Goal: Information Seeking & Learning: Learn about a topic

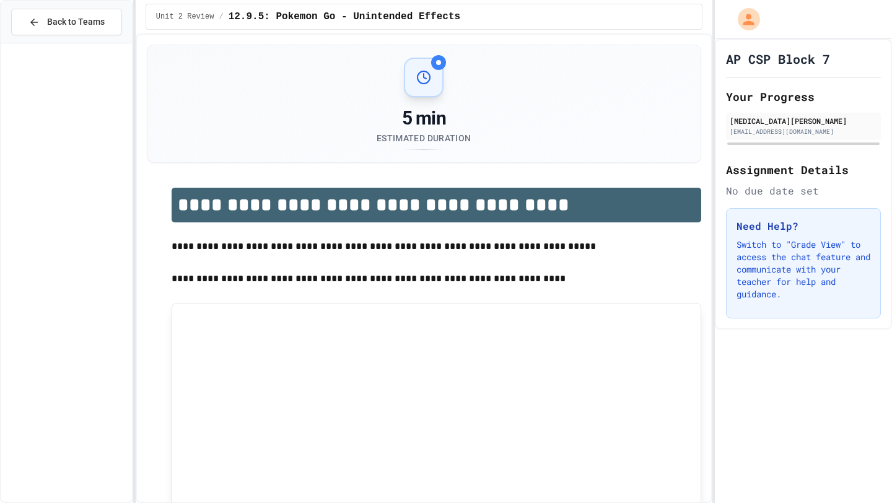
scroll to position [678, 0]
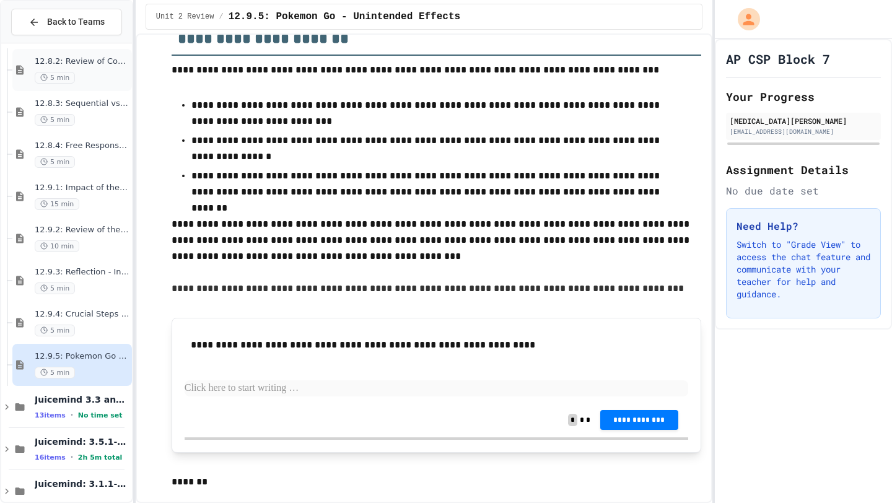
click at [70, 71] on div "12.8.2: Review of Computer Processing 5 min" at bounding box center [82, 69] width 95 height 27
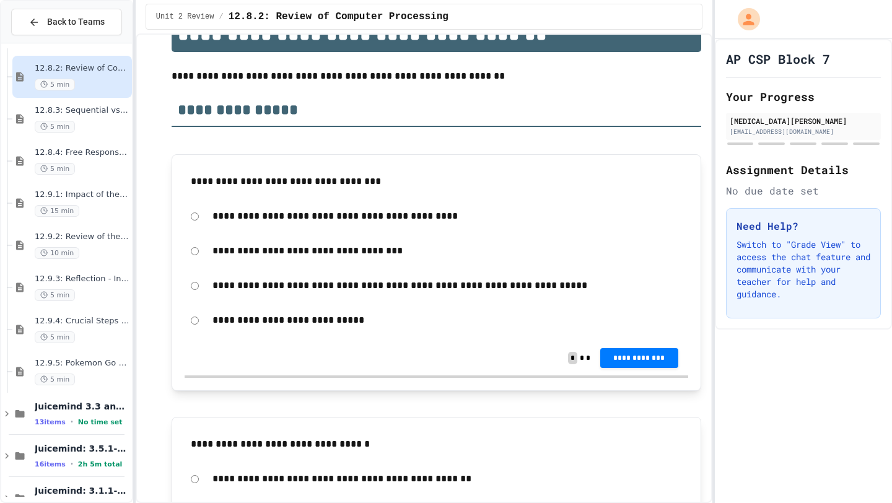
scroll to position [195, 0]
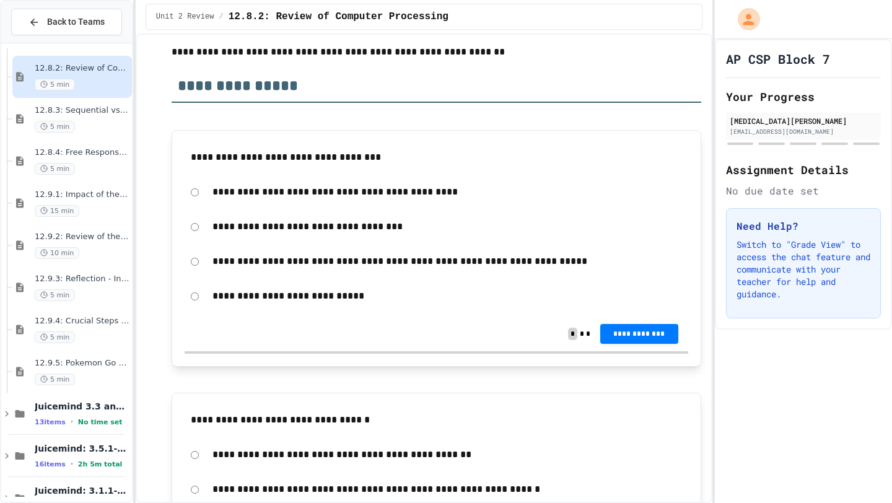
click at [334, 261] on p "**********" at bounding box center [448, 261] width 470 height 16
click at [656, 340] on button "**********" at bounding box center [639, 333] width 78 height 20
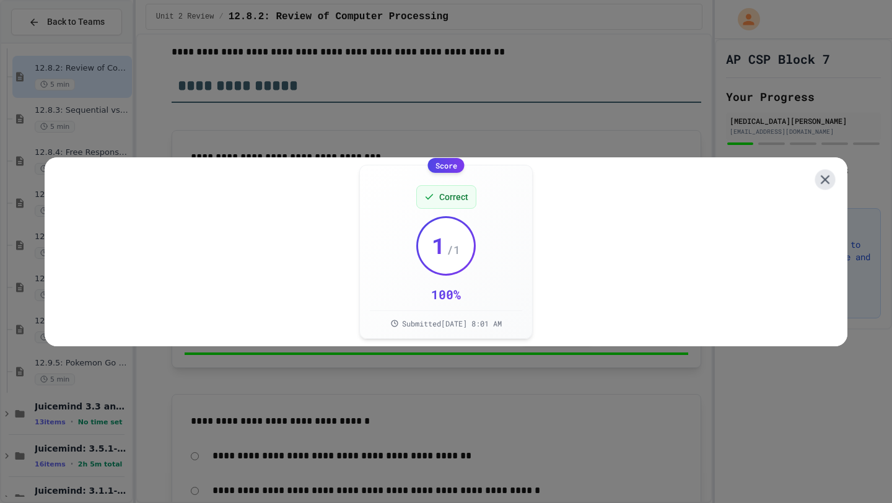
click at [833, 177] on button at bounding box center [825, 179] width 20 height 20
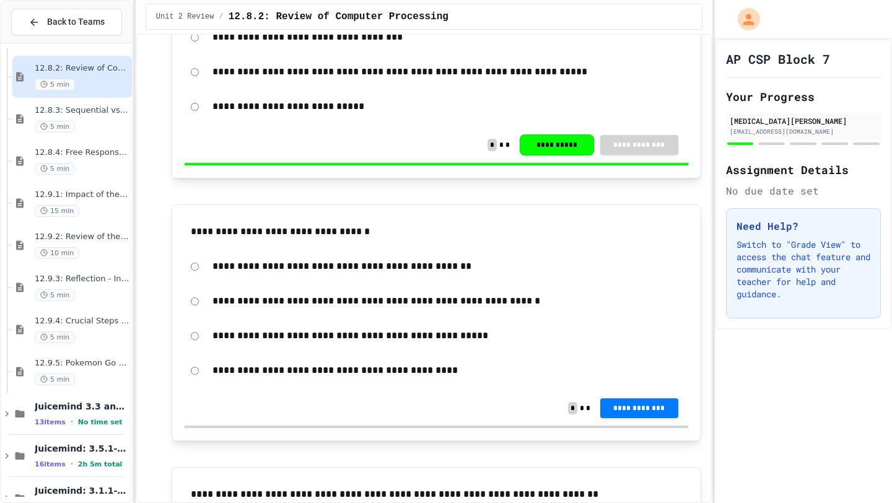
scroll to position [388, 0]
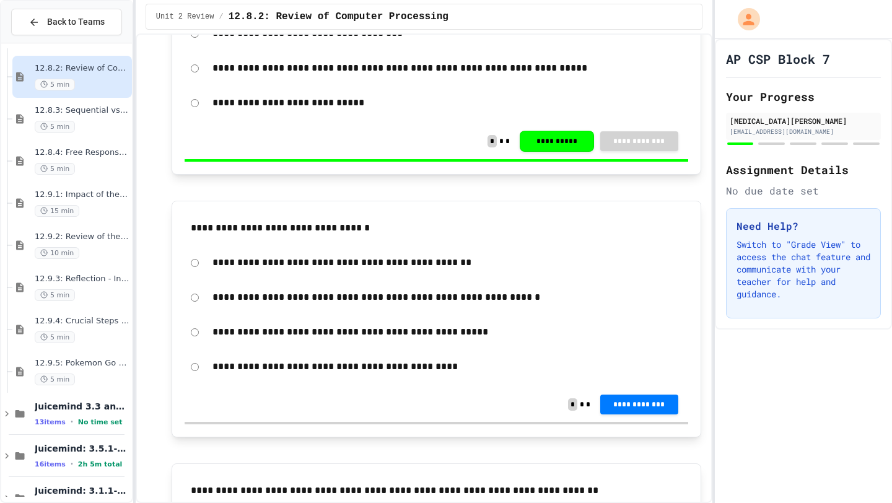
click at [199, 367] on div "**********" at bounding box center [437, 367] width 504 height 29
click at [609, 405] on button "**********" at bounding box center [639, 403] width 78 height 20
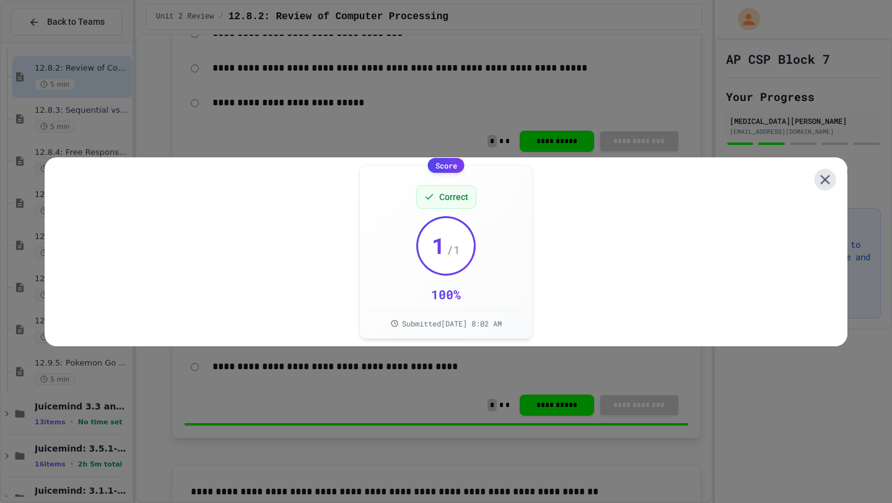
click at [827, 178] on icon at bounding box center [825, 179] width 16 height 16
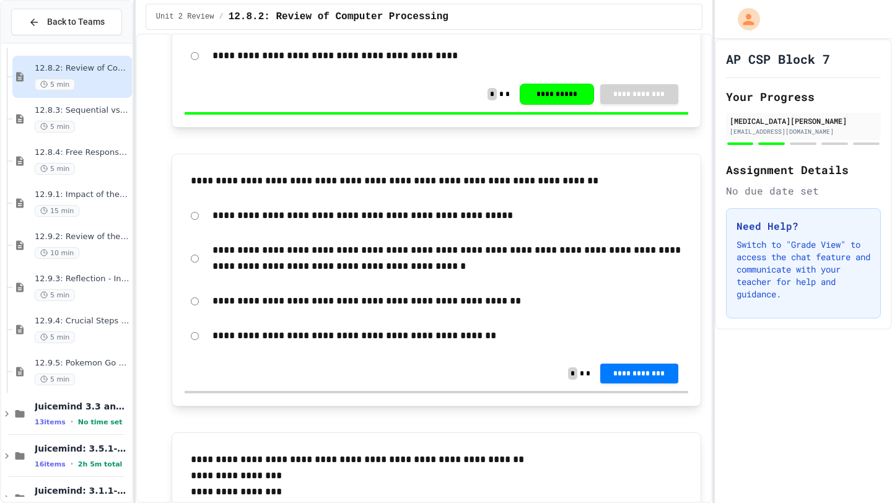
scroll to position [698, 0]
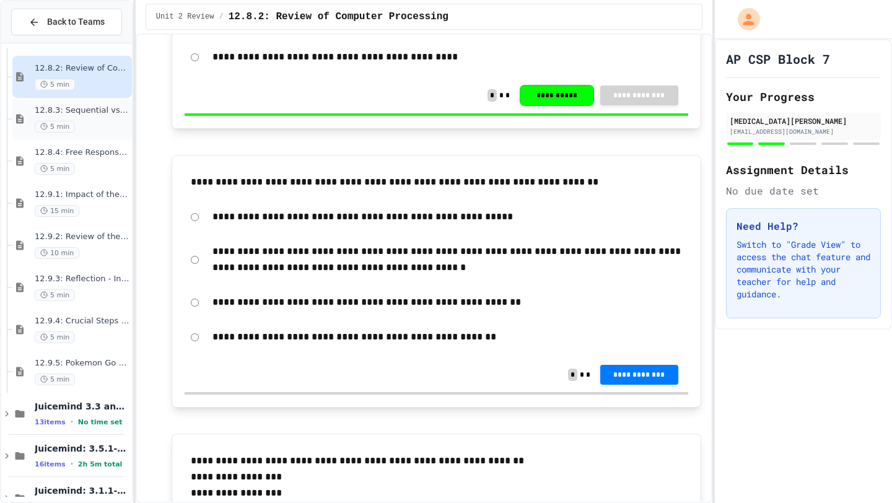
click at [112, 137] on div "12.8.3: Sequential vs. Parallel Activity 5 min" at bounding box center [72, 119] width 120 height 42
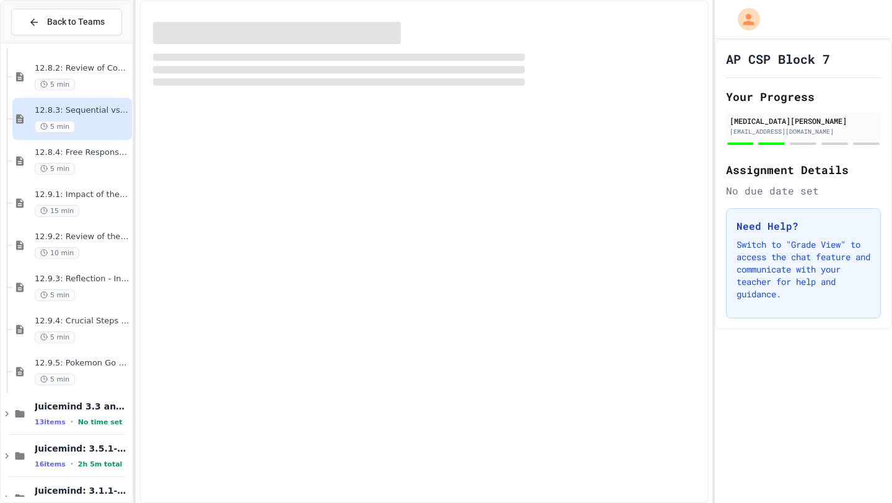
click at [112, 137] on div "12.8.3: Sequential vs. Parallel Activity 5 min" at bounding box center [72, 119] width 120 height 42
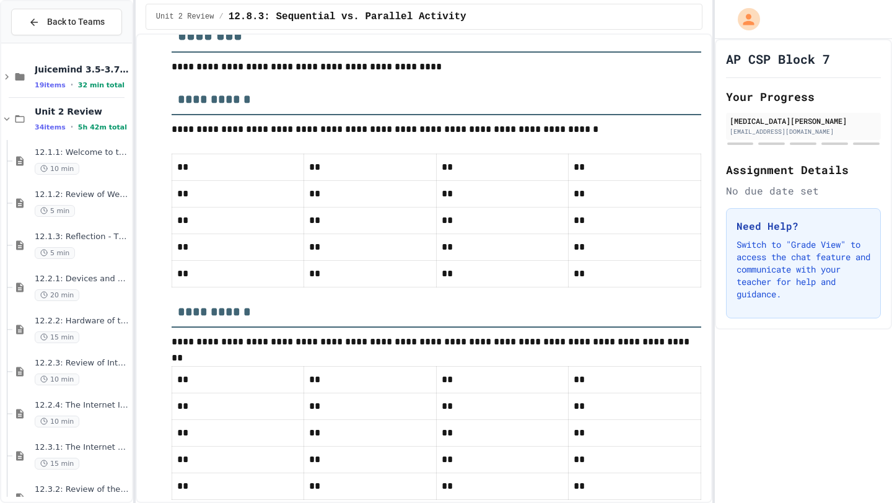
click at [274, 156] on td "**" at bounding box center [238, 167] width 132 height 27
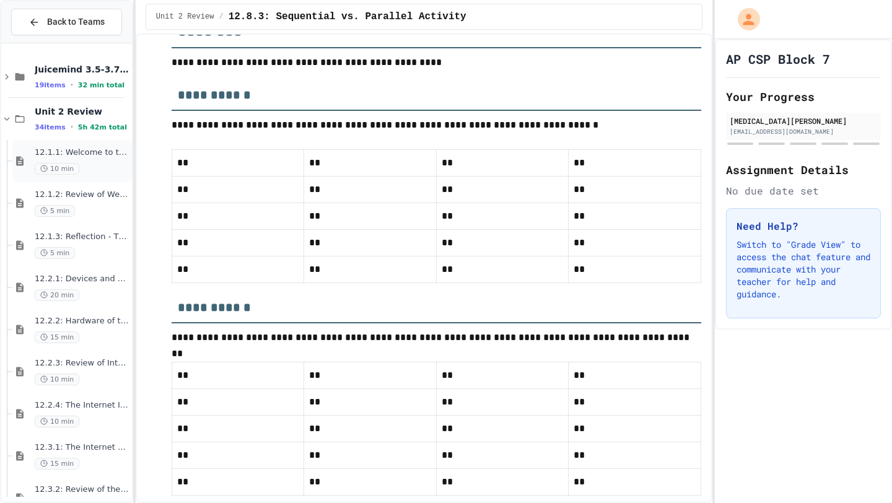
click at [80, 163] on div "10 min" at bounding box center [82, 169] width 95 height 12
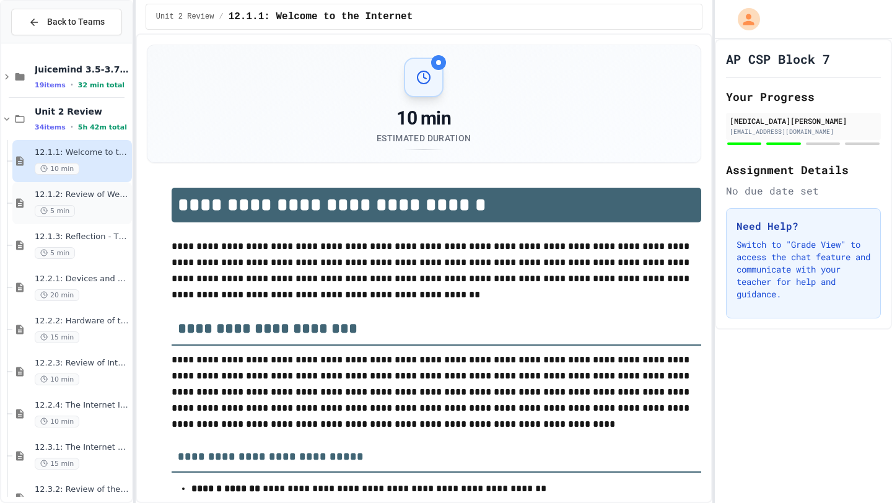
click at [71, 196] on span "12.1.2: Review of Welcome to the Internet" at bounding box center [82, 195] width 95 height 11
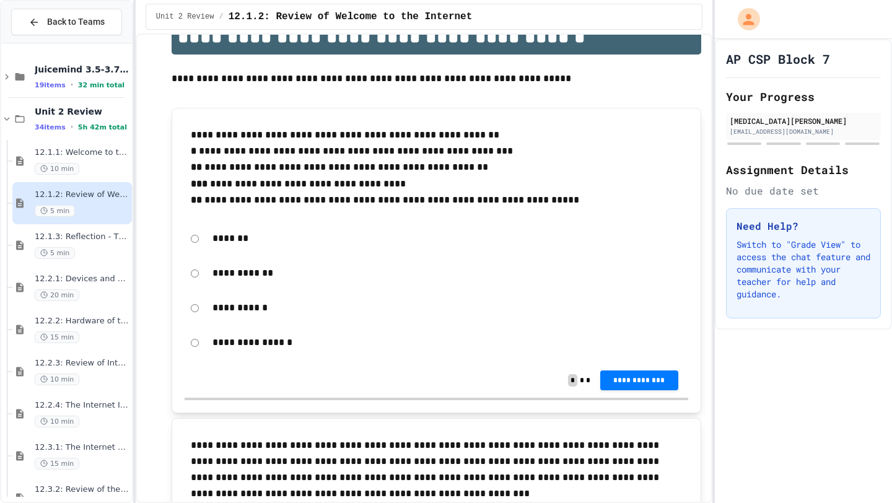
scroll to position [216, 0]
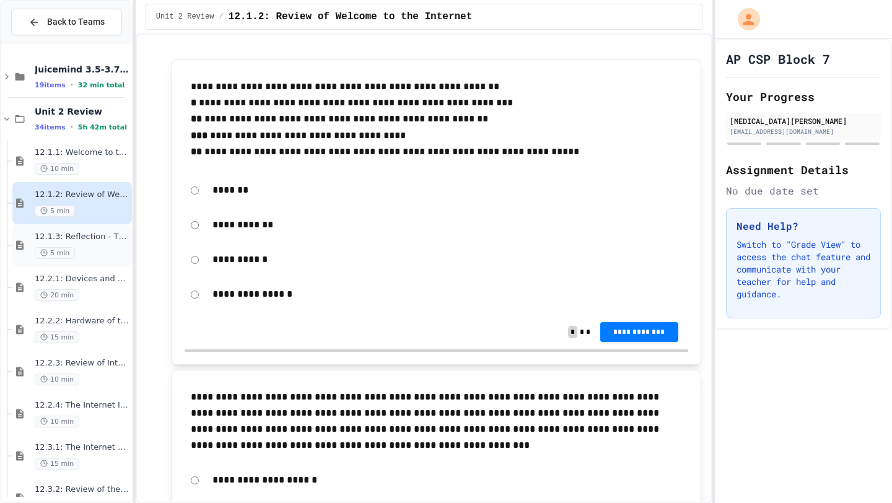
click at [67, 247] on span "5 min" at bounding box center [55, 253] width 40 height 12
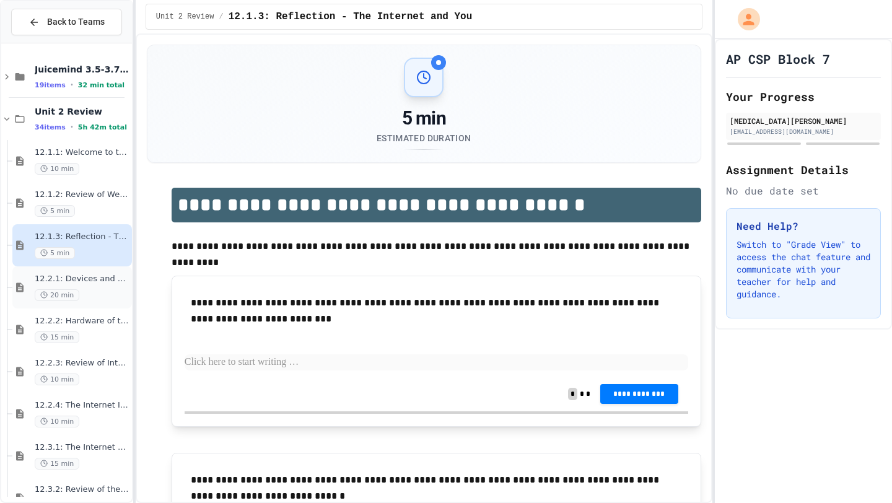
click at [77, 296] on span "20 min" at bounding box center [57, 295] width 45 height 12
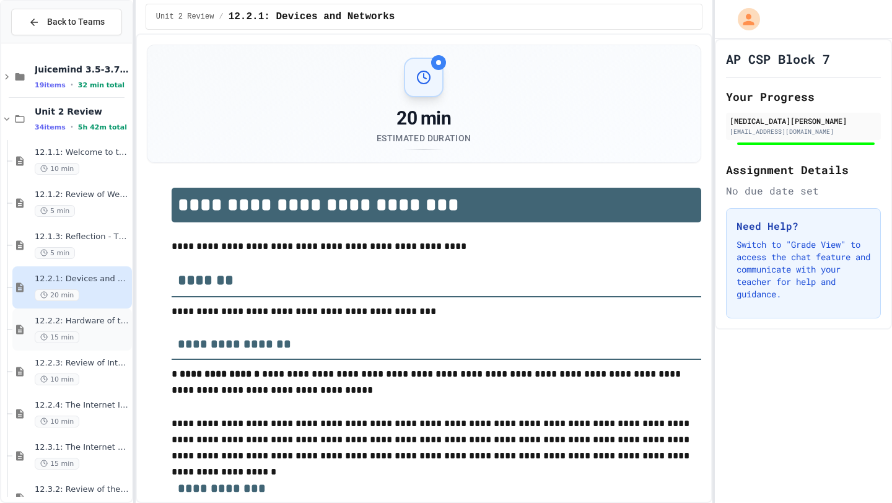
click at [78, 336] on div "15 min" at bounding box center [82, 337] width 95 height 12
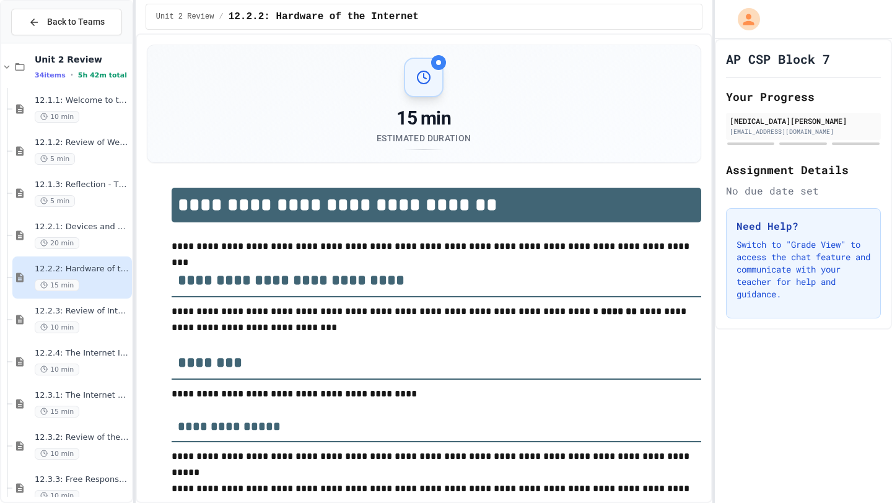
scroll to position [72, 0]
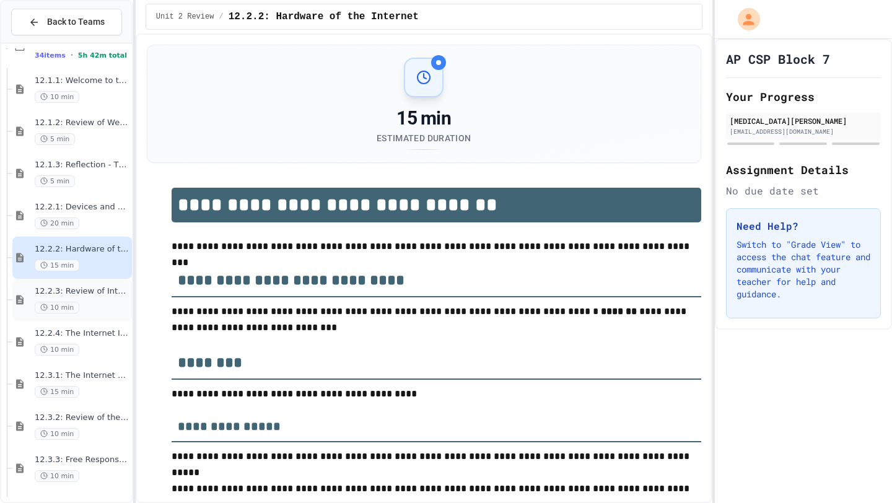
click at [98, 307] on div "10 min" at bounding box center [82, 308] width 95 height 12
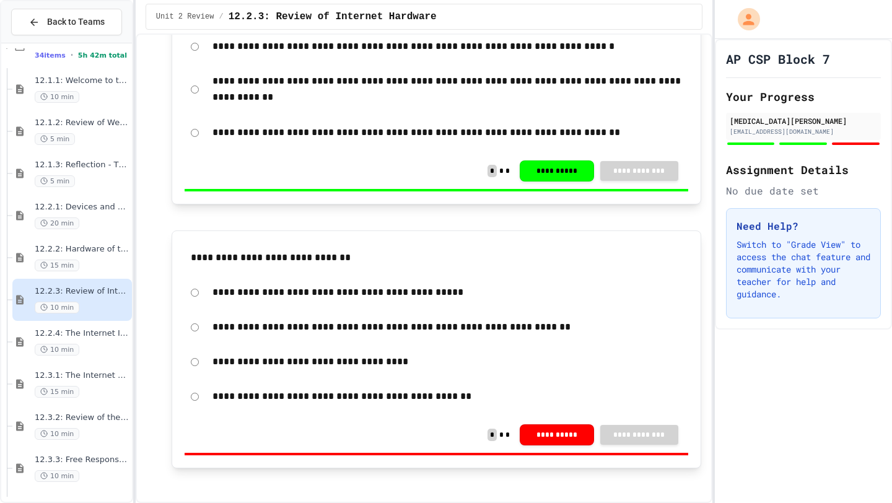
scroll to position [651, 0]
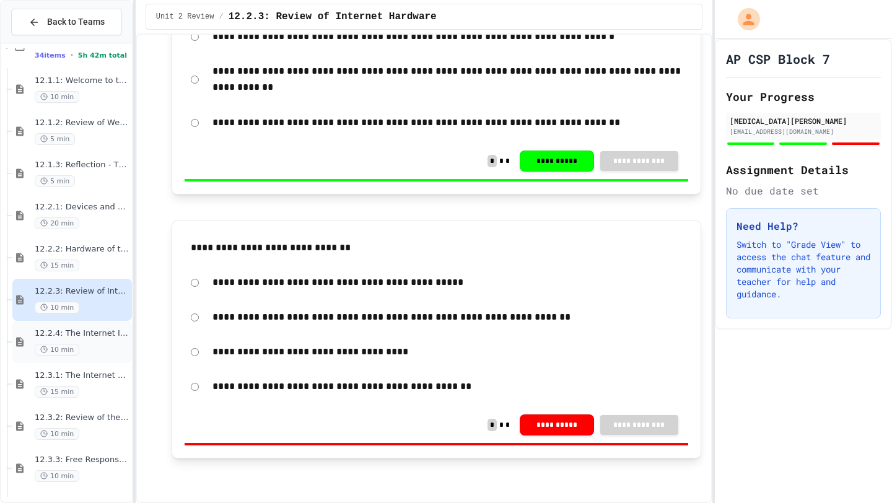
click at [90, 324] on div "12.2.4: The Internet Is In The Ocean 10 min" at bounding box center [72, 342] width 120 height 42
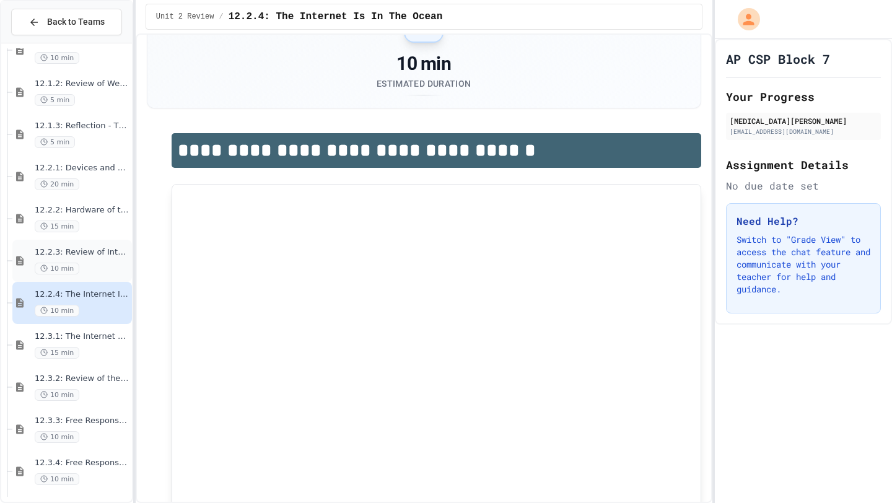
scroll to position [120, 0]
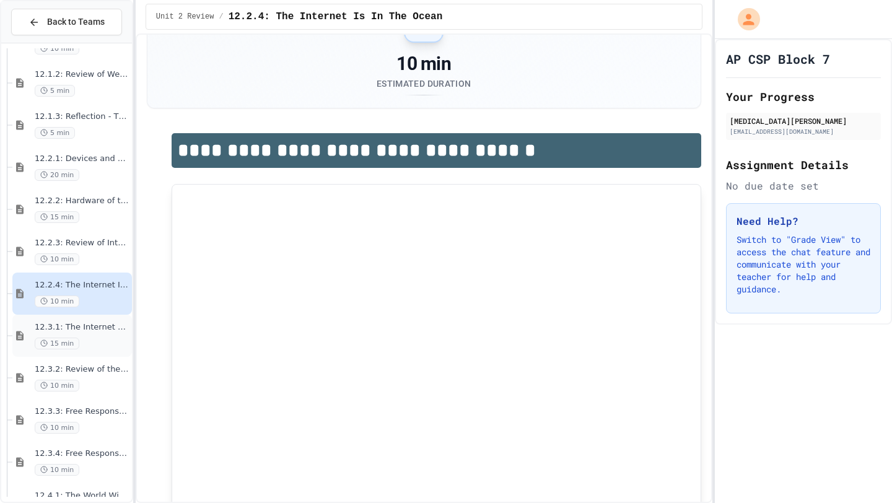
click at [67, 347] on span "15 min" at bounding box center [57, 344] width 45 height 12
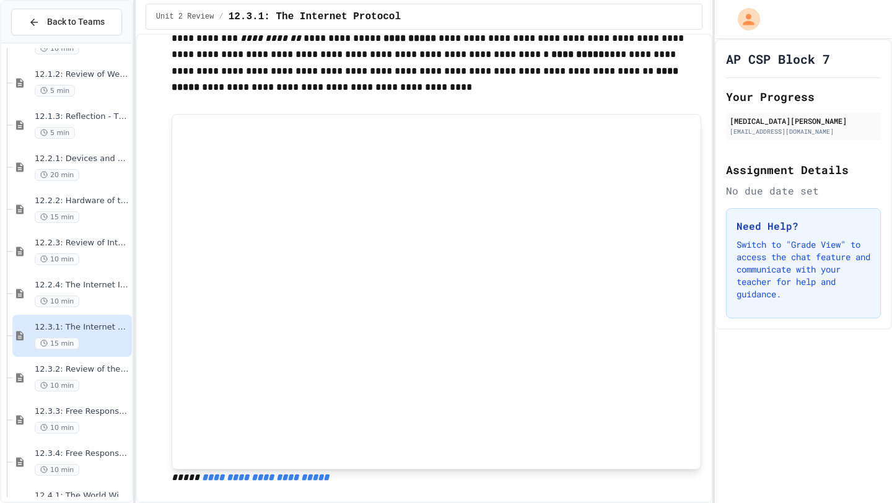
scroll to position [515, 0]
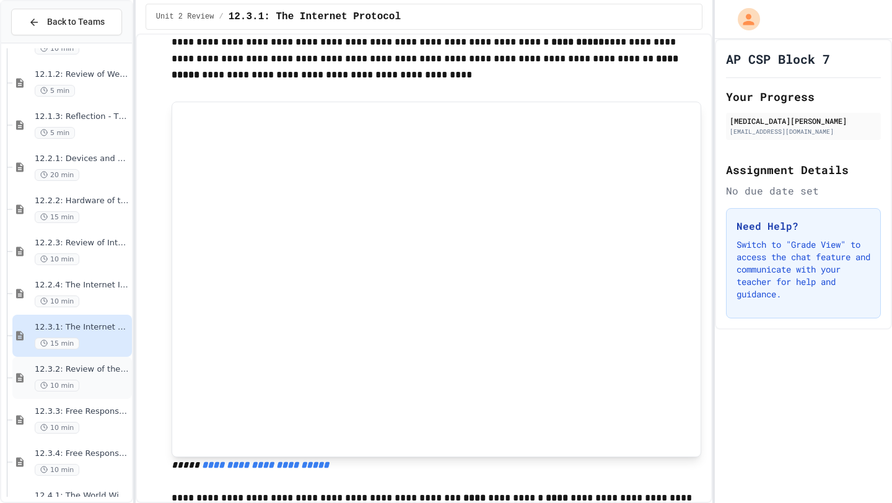
click at [96, 374] on span "12.3.2: Review of the Internet Protocol" at bounding box center [82, 369] width 95 height 11
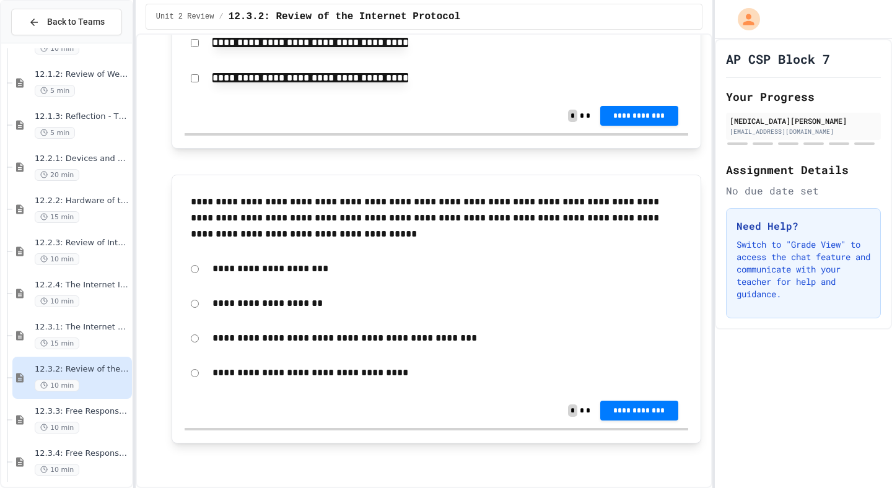
scroll to position [163, 0]
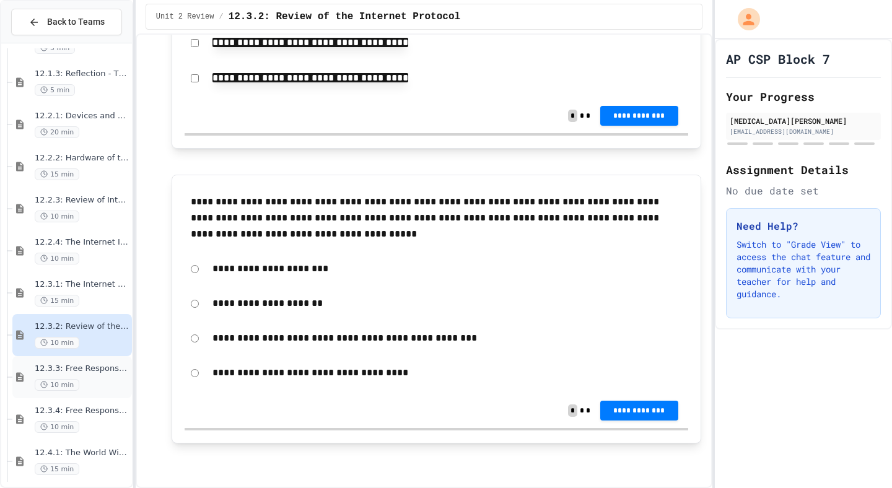
click at [88, 375] on div "12.3.3: Free Response - The Need for IP 10 min" at bounding box center [82, 377] width 95 height 27
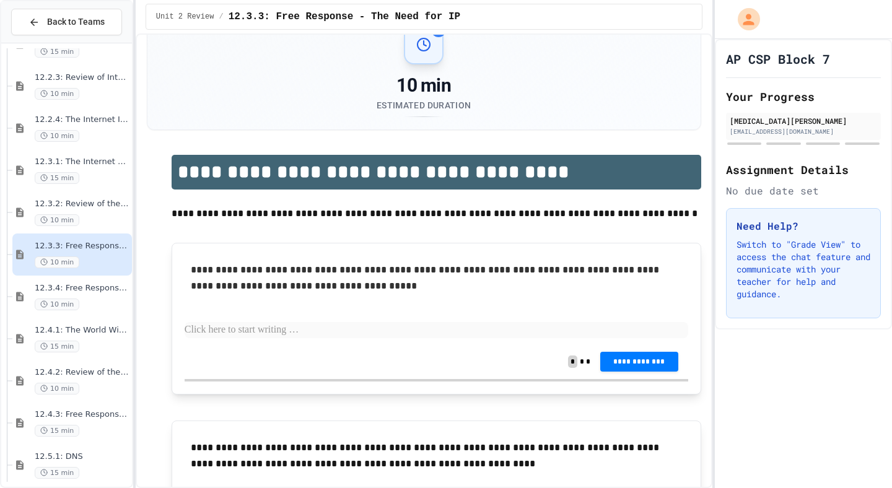
scroll to position [33, 0]
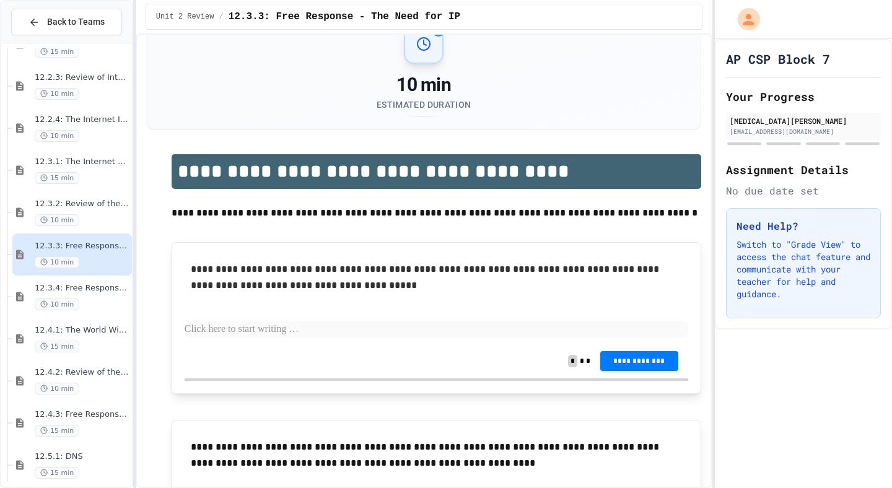
click at [218, 349] on div "**********" at bounding box center [437, 361] width 504 height 35
